Goal: Complete application form: Complete application form

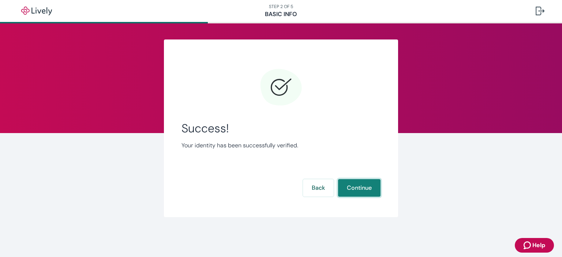
click at [367, 192] on button "Continue" at bounding box center [359, 188] width 42 height 18
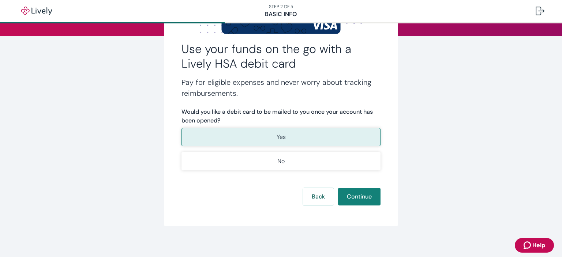
scroll to position [101, 0]
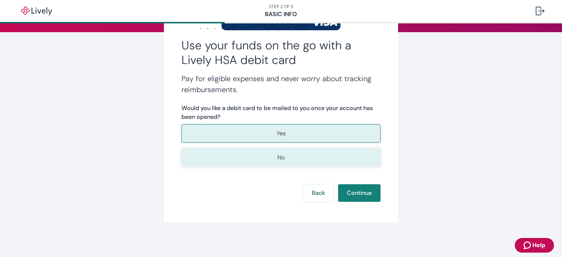
click at [294, 166] on form "Would you like a debit card to be mailed to you once your account has been open…" at bounding box center [280, 153] width 199 height 98
click at [288, 156] on button "No" at bounding box center [280, 158] width 199 height 18
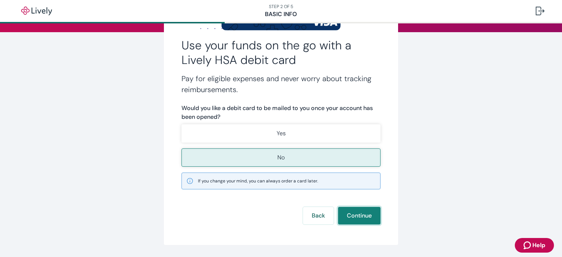
click at [363, 219] on button "Continue" at bounding box center [359, 216] width 42 height 18
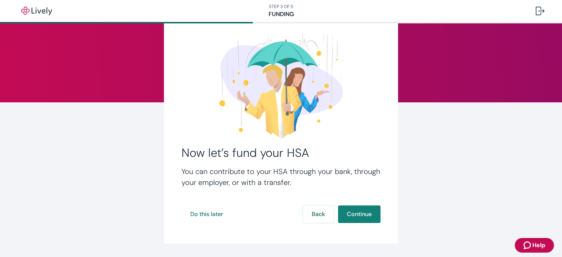
scroll to position [52, 0]
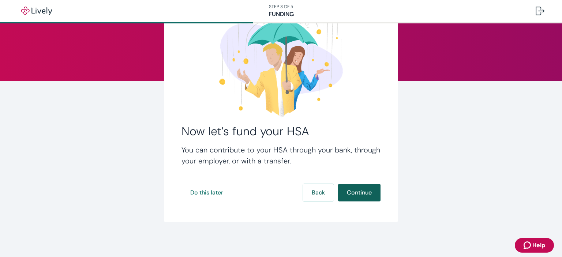
click at [346, 194] on button "Continue" at bounding box center [359, 193] width 42 height 18
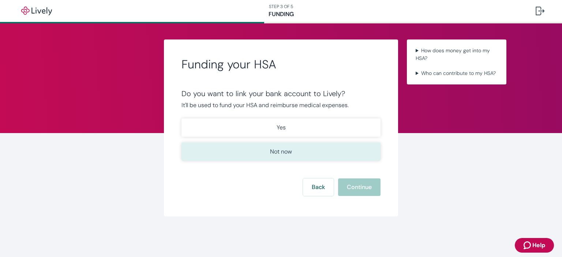
click at [278, 154] on p "Not now" at bounding box center [281, 151] width 22 height 9
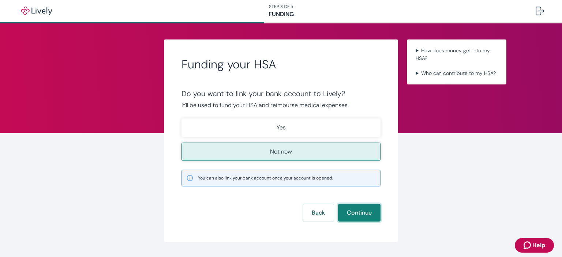
click at [358, 213] on button "Continue" at bounding box center [359, 213] width 42 height 18
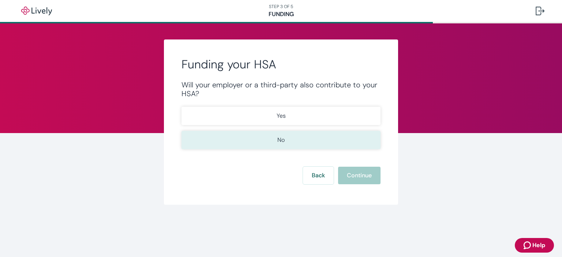
click at [284, 145] on button "No" at bounding box center [280, 140] width 199 height 18
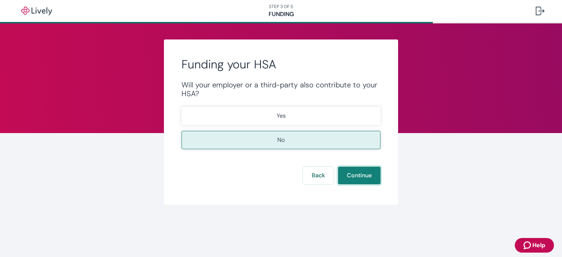
click at [354, 175] on button "Continue" at bounding box center [359, 176] width 42 height 18
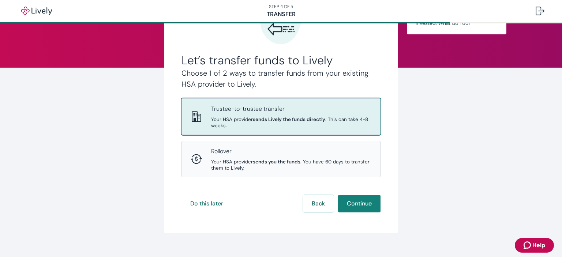
scroll to position [77, 0]
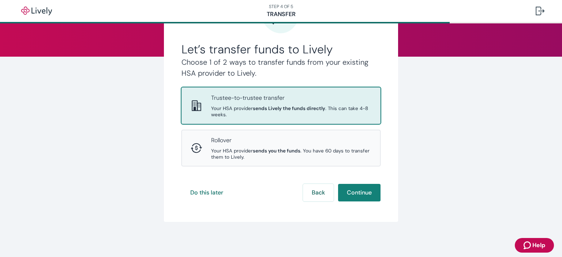
click at [278, 117] on span "Your HSA provider sends Lively the funds directly . This can take 4-8 weeks." at bounding box center [291, 111] width 160 height 12
click at [367, 198] on button "Continue" at bounding box center [359, 193] width 42 height 18
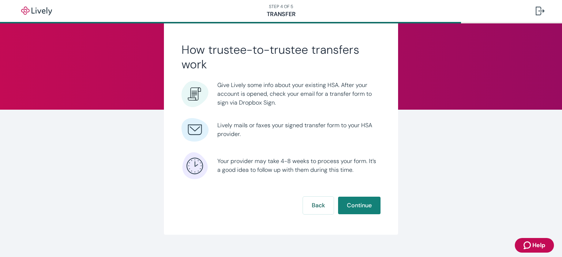
scroll to position [36, 0]
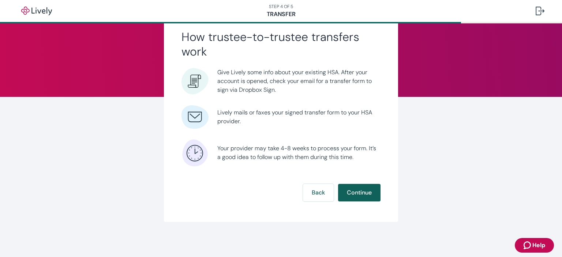
click at [353, 196] on button "Continue" at bounding box center [359, 193] width 42 height 18
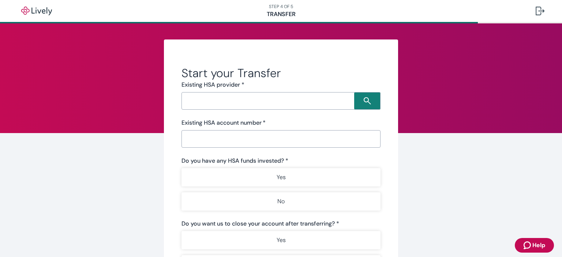
click at [303, 108] on div "​" at bounding box center [280, 101] width 199 height 18
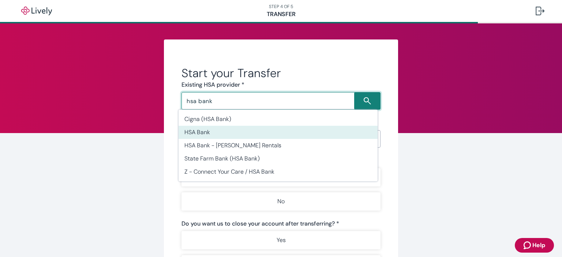
click at [288, 130] on li "HSA Bank" at bounding box center [278, 132] width 199 height 13
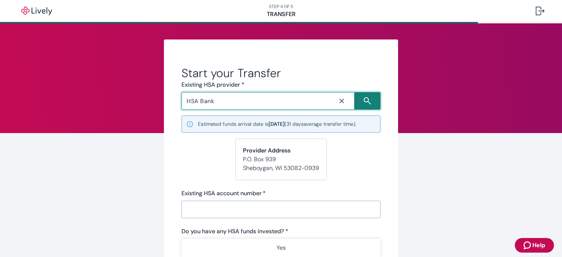
type input "HSA Bank"
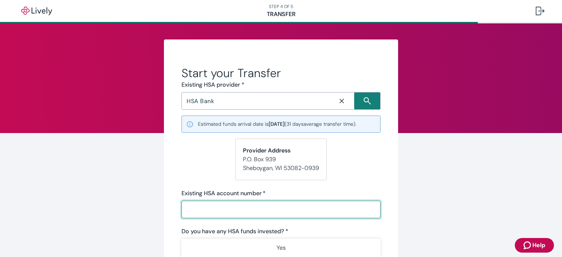
click at [255, 214] on input "Existing HSA account number   *" at bounding box center [280, 209] width 199 height 15
paste input "23750510"
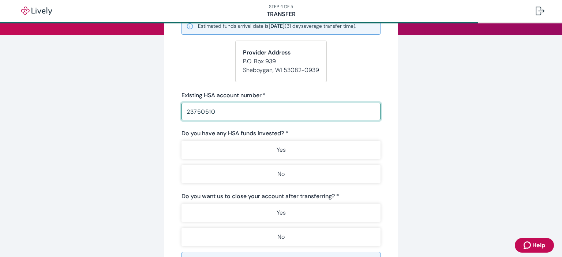
scroll to position [146, 0]
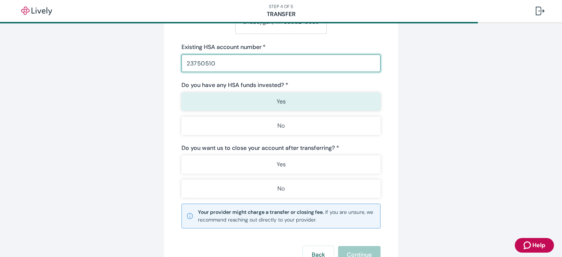
type input "23750510"
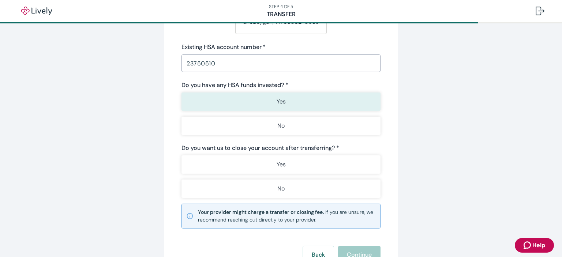
click at [298, 103] on button "Yes" at bounding box center [280, 102] width 199 height 18
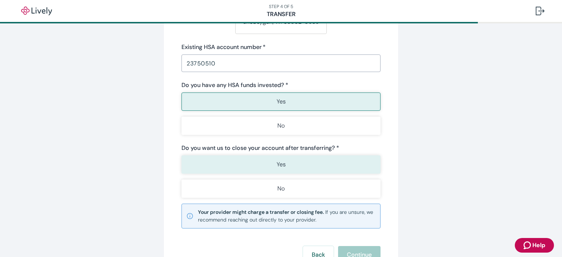
click at [300, 167] on button "Yes" at bounding box center [280, 164] width 199 height 18
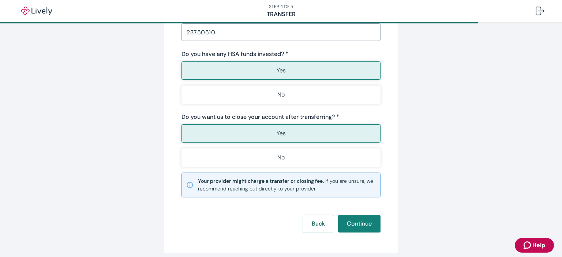
scroll to position [207, 0]
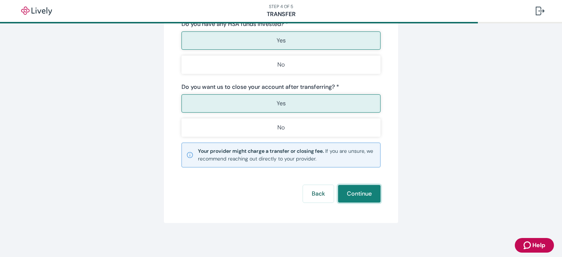
click at [366, 190] on button "Continue" at bounding box center [359, 194] width 42 height 18
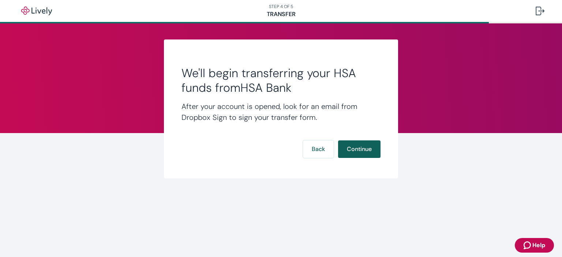
click at [355, 151] on button "Continue" at bounding box center [359, 149] width 42 height 18
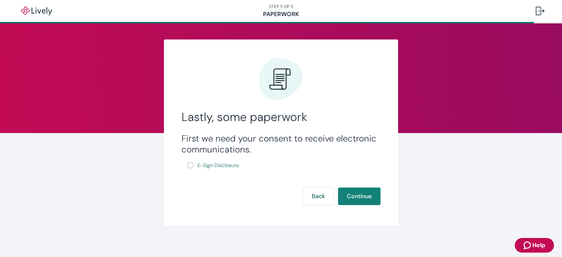
click at [187, 164] on input "E-Sign Disclosure" at bounding box center [190, 165] width 6 height 6
checkbox input "true"
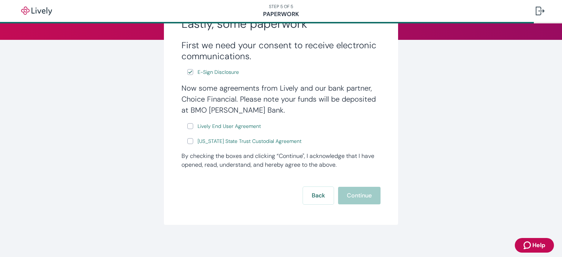
scroll to position [97, 0]
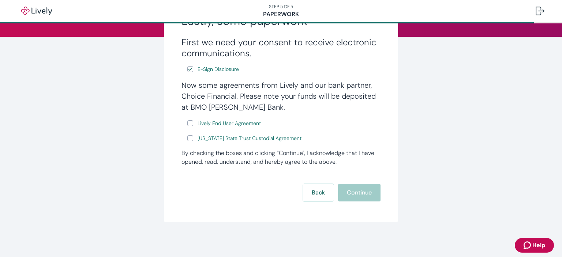
click at [187, 124] on input "Lively End User Agreement" at bounding box center [190, 123] width 6 height 6
checkbox input "true"
click at [189, 136] on input "[US_STATE] State Trust Custodial Agreement" at bounding box center [190, 138] width 6 height 6
checkbox input "true"
click at [354, 194] on button "Continue" at bounding box center [359, 193] width 42 height 18
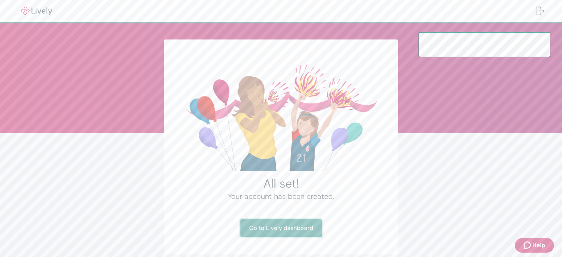
click at [278, 230] on link "Go to Lively dashboard" at bounding box center [281, 229] width 82 height 18
